Goal: Contribute content

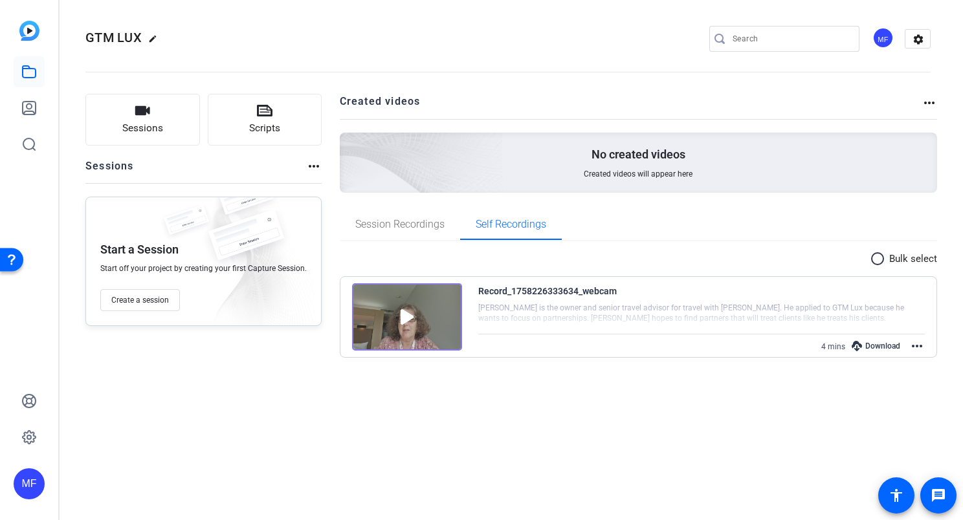
click at [520, 458] on div "GTM LUX edit MF settings Sessions Scripts Sessions more_horiz Start a Session S…" at bounding box center [511, 260] width 903 height 520
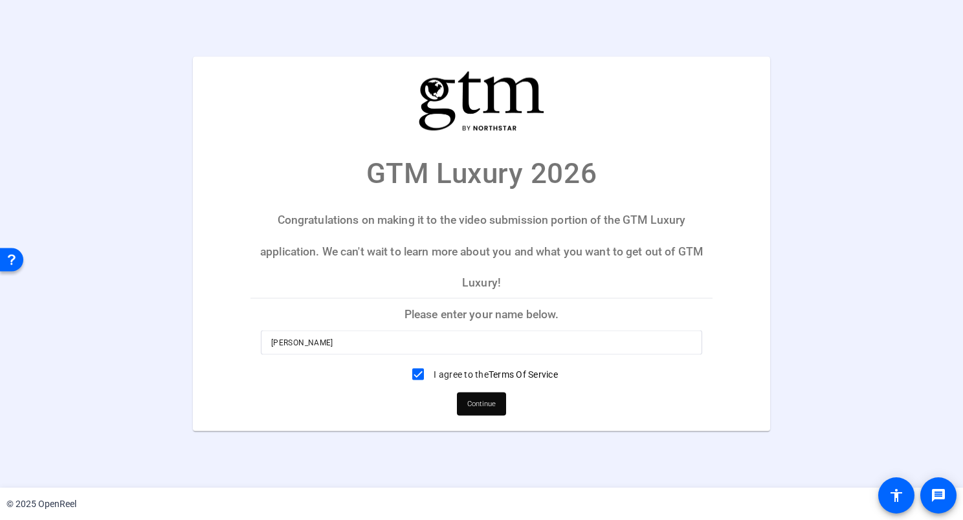
click at [450, 313] on p "Please enter your name below." at bounding box center [481, 314] width 462 height 31
click at [475, 401] on span "Continue" at bounding box center [481, 403] width 28 height 19
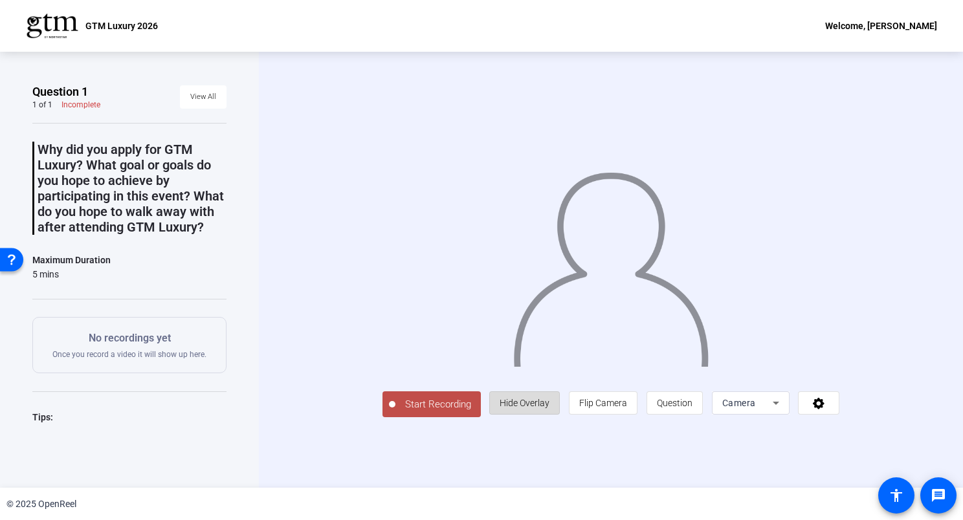
click at [549, 408] on span "Hide Overlay" at bounding box center [525, 403] width 50 height 10
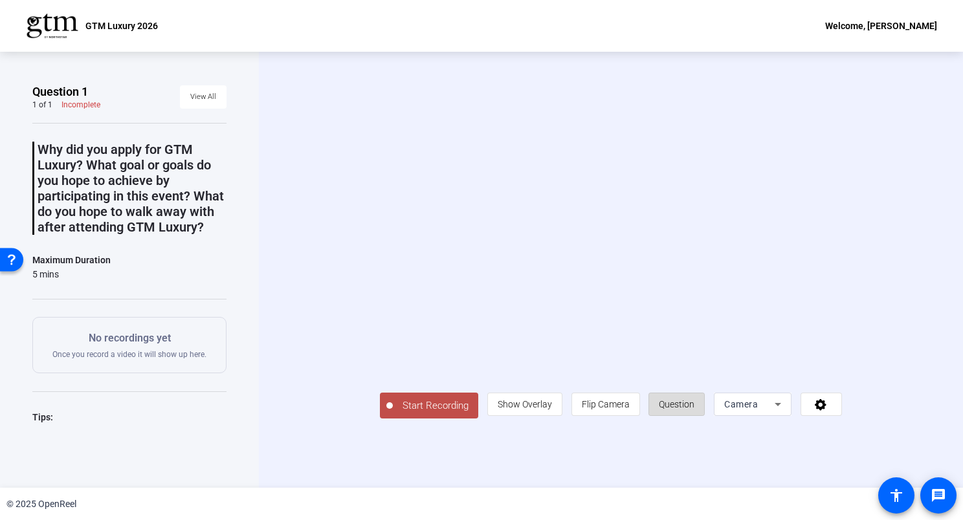
click at [694, 410] on span "Question" at bounding box center [677, 404] width 36 height 10
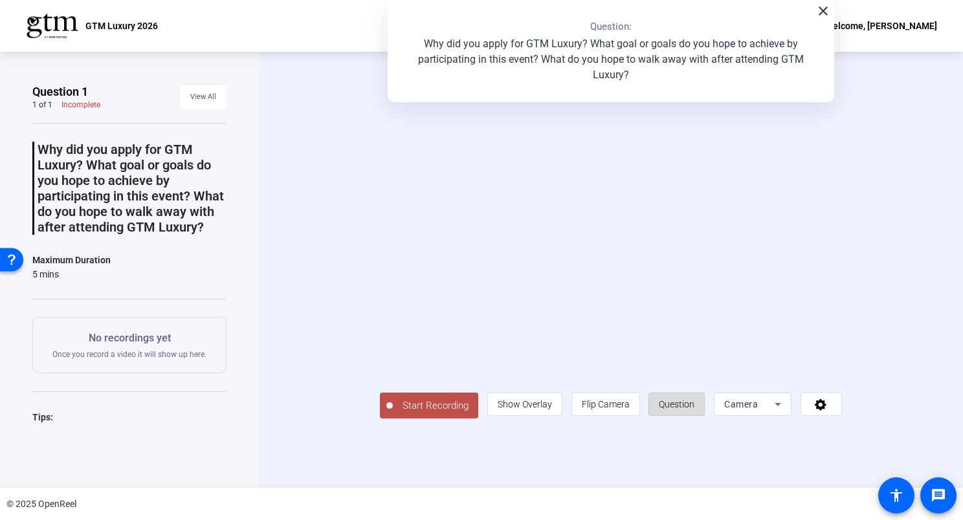
click at [694, 410] on span "Question" at bounding box center [677, 404] width 36 height 10
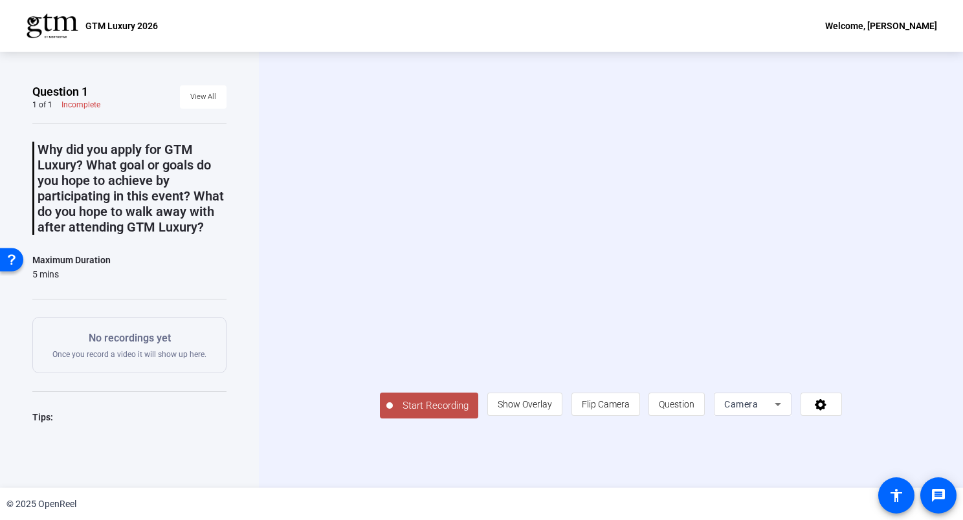
click at [393, 414] on span "Start Recording" at bounding box center [435, 406] width 85 height 15
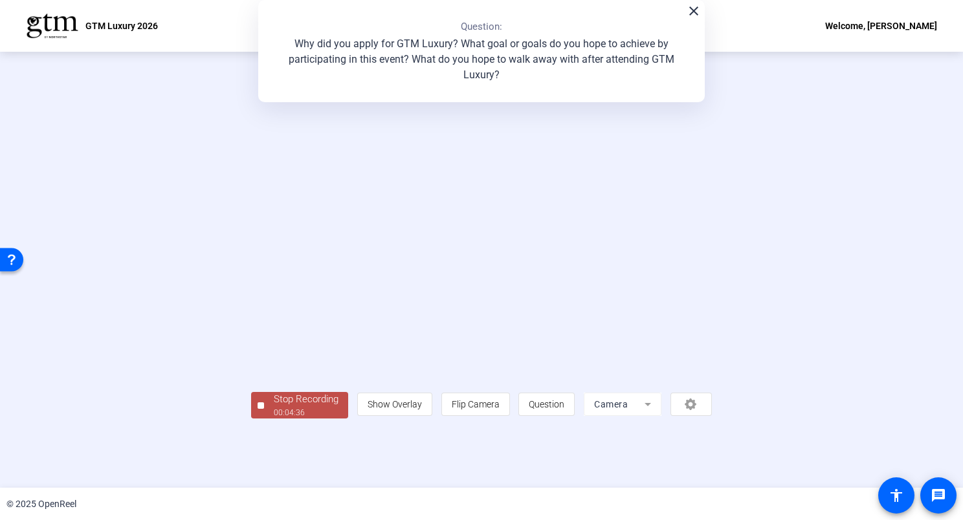
drag, startPoint x: 370, startPoint y: 443, endPoint x: 712, endPoint y: 478, distance: 343.5
click at [712, 419] on div "Stop Recording 00:04:36 person Show Overlay flip Flip Camera question_mark Ques…" at bounding box center [481, 270] width 461 height 298
click at [274, 407] on div "Stop Recording" at bounding box center [306, 399] width 65 height 15
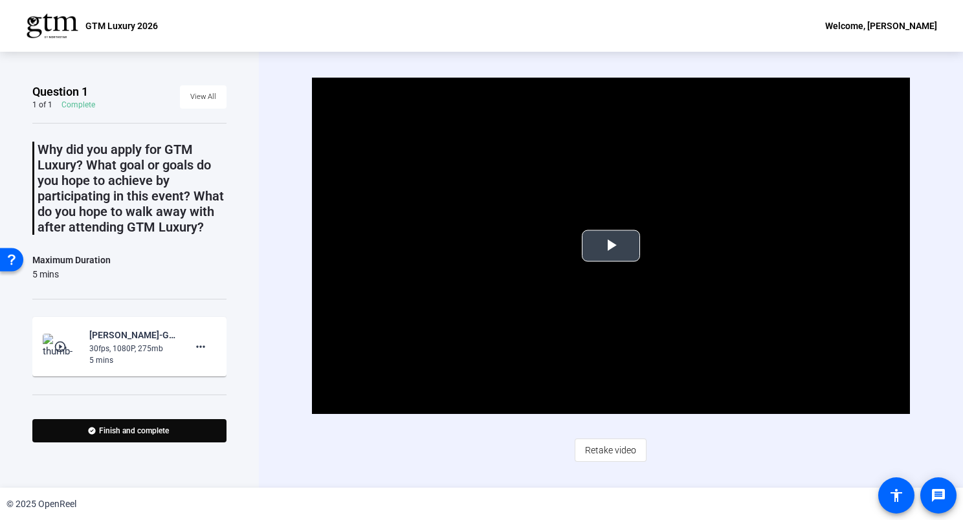
click at [611, 246] on span "Video Player" at bounding box center [611, 246] width 0 height 0
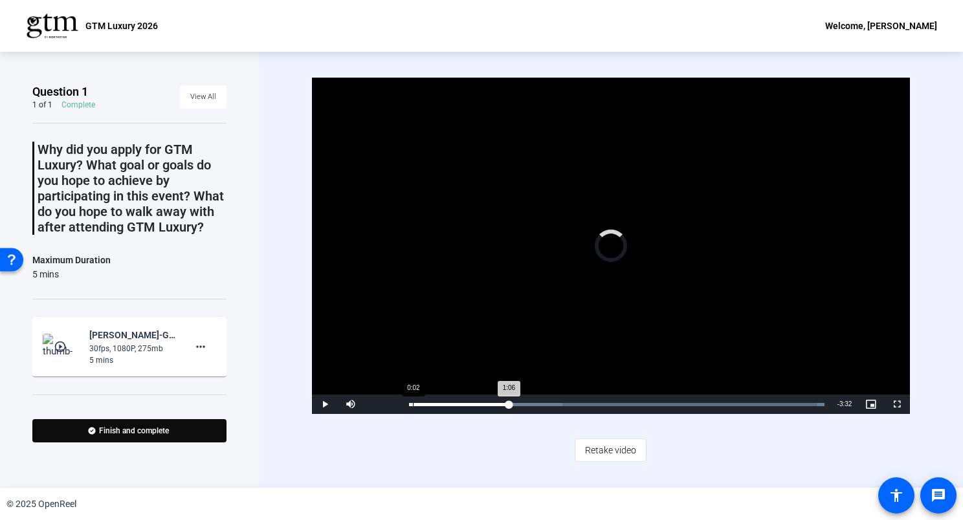
click at [412, 410] on div "Loaded : 100.00% 0:02 1:06" at bounding box center [617, 404] width 428 height 19
click at [480, 408] on div "Loaded : 100.00% 0:47 1:14" at bounding box center [617, 404] width 428 height 19
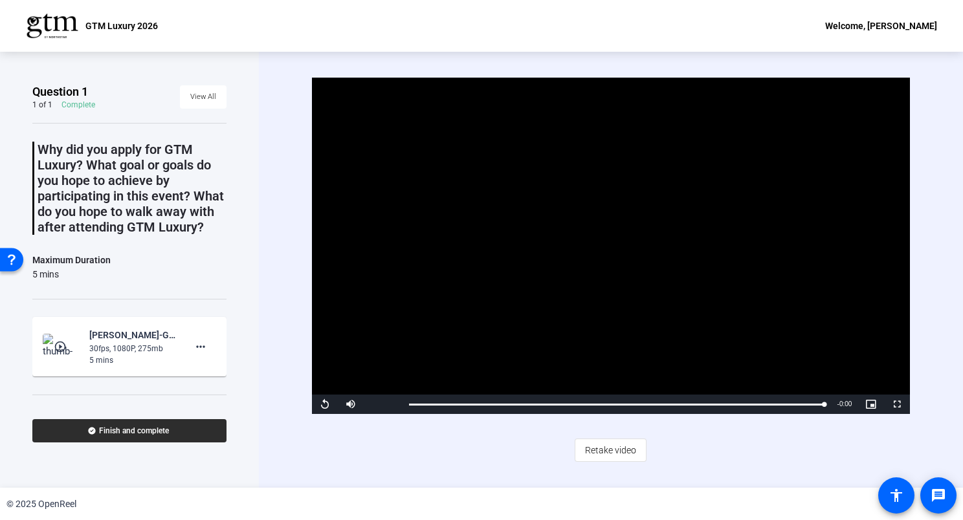
click at [155, 431] on span "Finish and complete" at bounding box center [134, 431] width 70 height 10
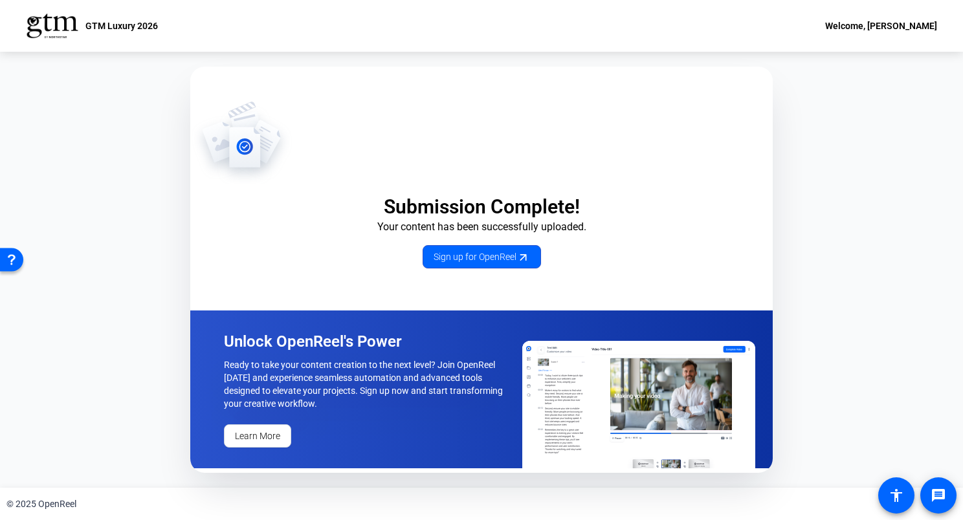
click at [823, 168] on div "Submission Complete! Your content has been successfully uploaded. Sign up for O…" at bounding box center [481, 270] width 963 height 436
click at [835, 122] on div "Submission Complete! Your content has been successfully uploaded. Sign up for O…" at bounding box center [481, 270] width 963 height 436
